Goal: Transaction & Acquisition: Obtain resource

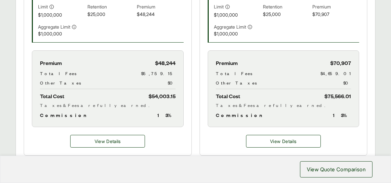
scroll to position [260, 0]
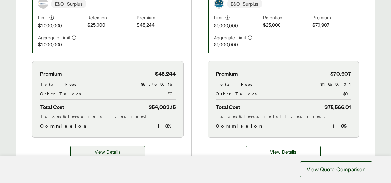
click at [107, 153] on span "View Details" at bounding box center [108, 152] width 26 height 7
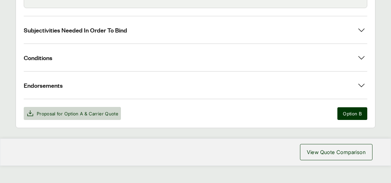
scroll to position [368, 0]
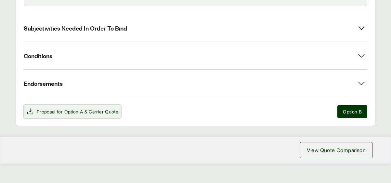
click at [82, 109] on span "Option A" at bounding box center [73, 112] width 19 height 6
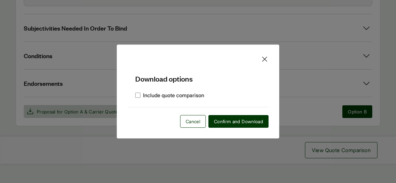
click at [267, 59] on icon at bounding box center [265, 59] width 8 height 8
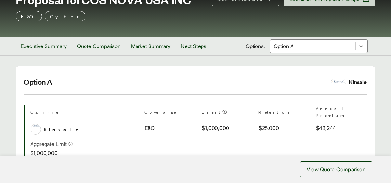
scroll to position [0, 0]
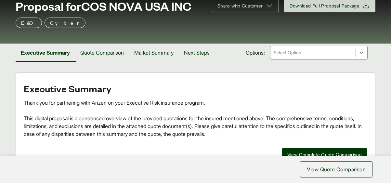
scroll to position [38, 0]
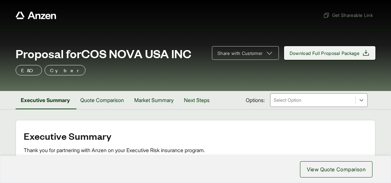
click at [310, 51] on span "Download Full Proposal Package" at bounding box center [325, 53] width 70 height 7
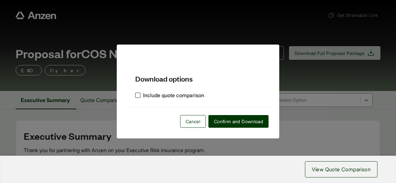
click at [194, 92] on label "Include quote comparison" at bounding box center [169, 95] width 69 height 8
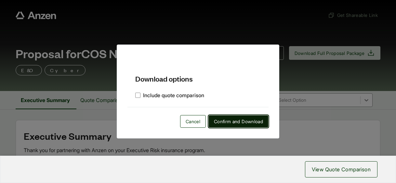
click at [243, 122] on span "Confirm and Download" at bounding box center [238, 121] width 49 height 7
